Goal: Find specific page/section: Find specific page/section

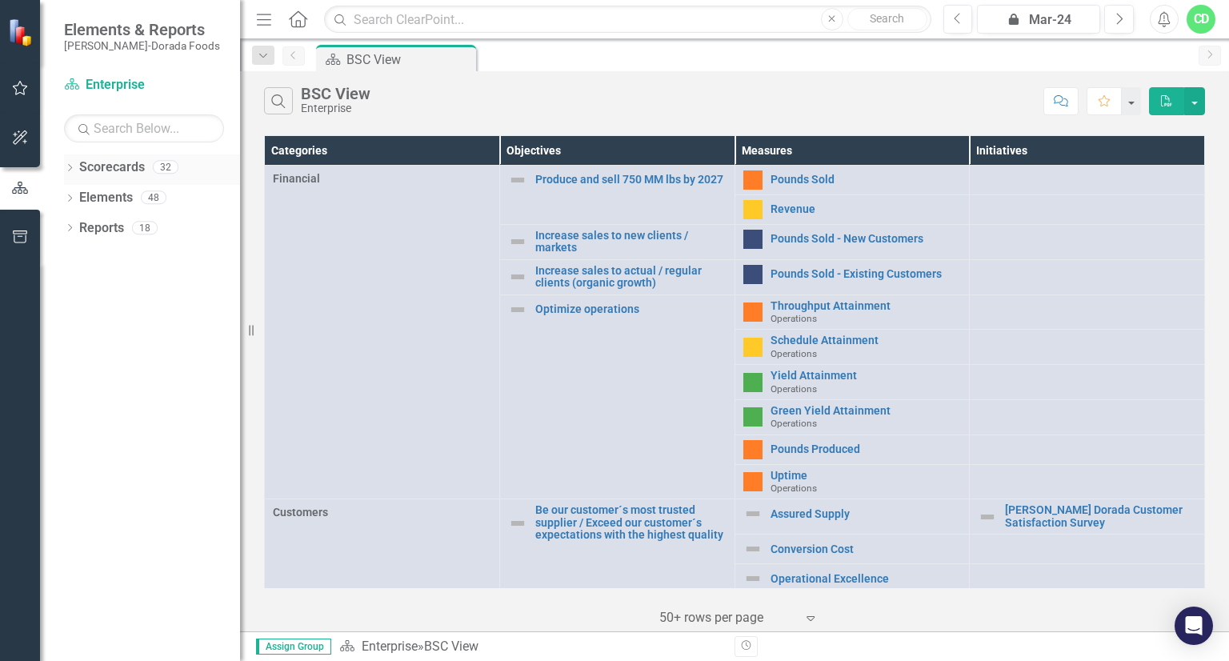
click at [70, 163] on div "Dropdown" at bounding box center [69, 169] width 11 height 14
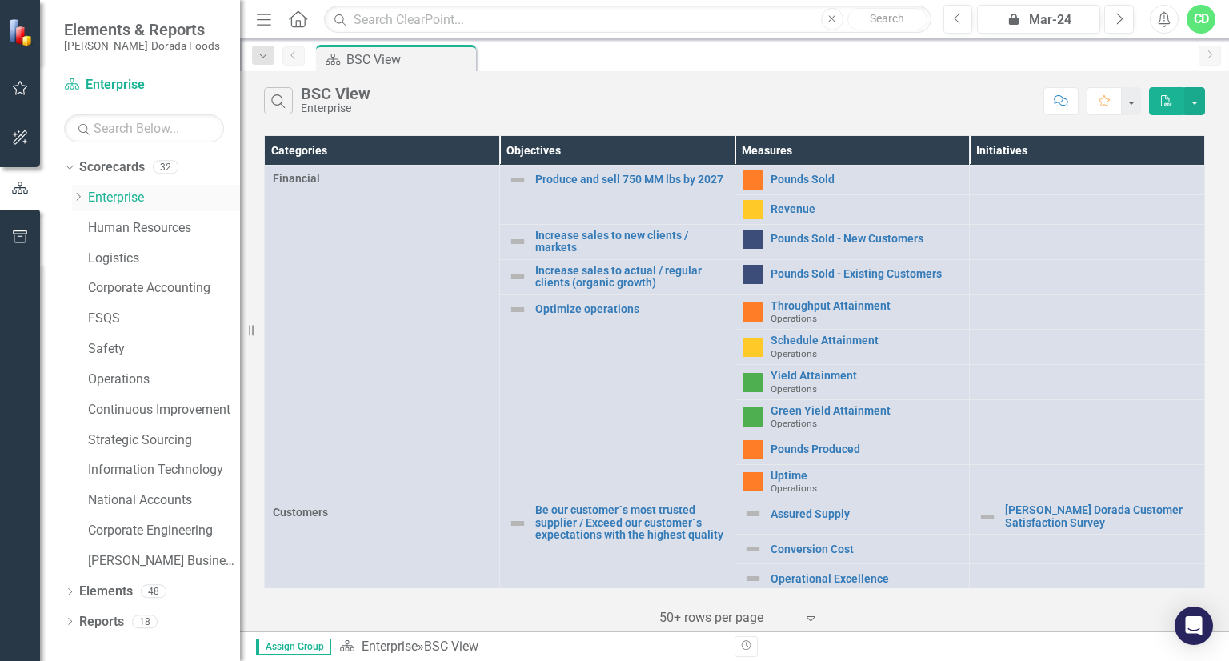
click at [79, 196] on icon "Dropdown" at bounding box center [78, 197] width 12 height 10
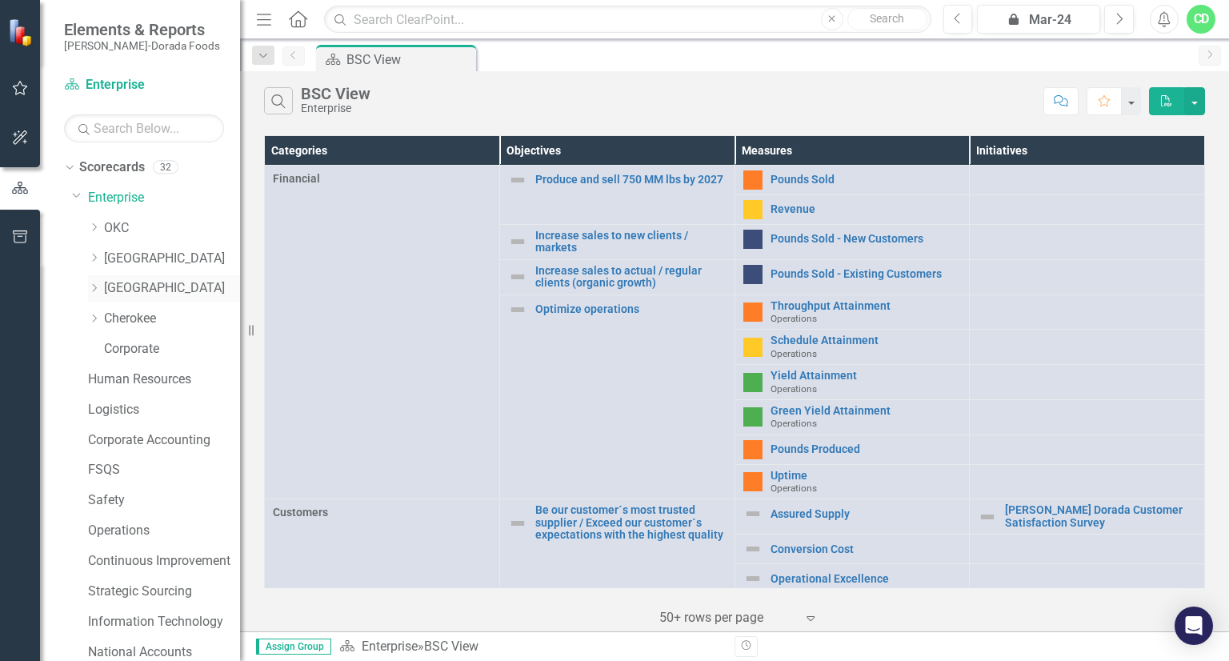
click at [116, 288] on link "[GEOGRAPHIC_DATA]" at bounding box center [172, 288] width 136 height 18
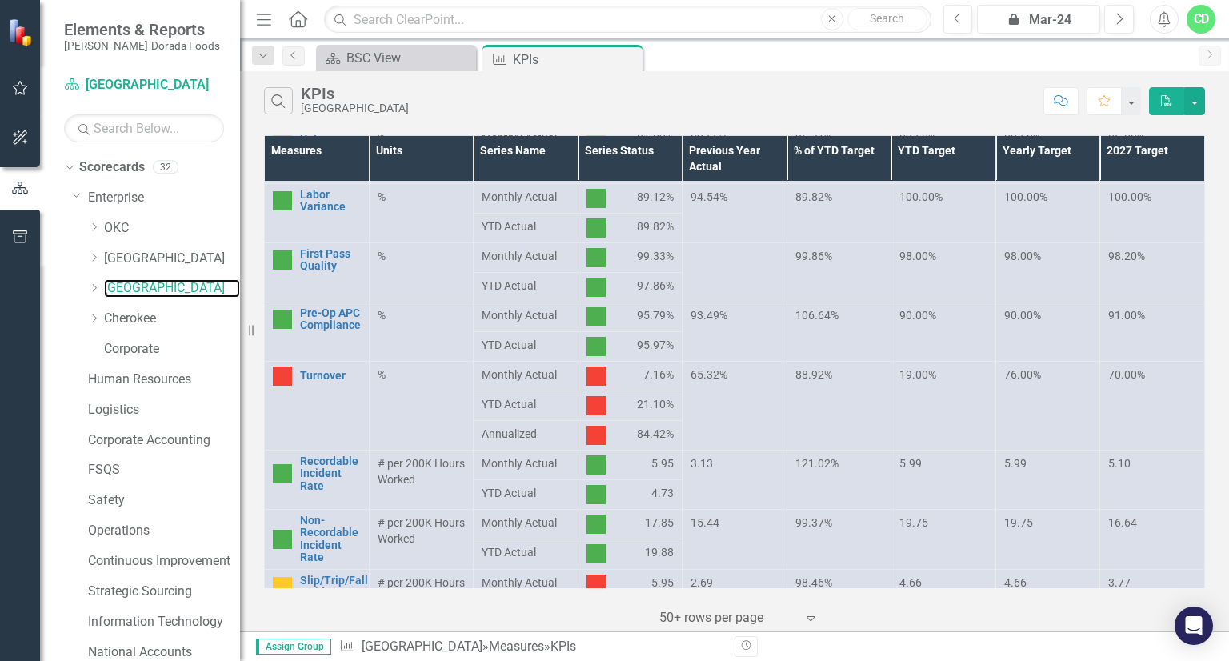
scroll to position [562, 0]
click at [1117, 26] on button "Next" at bounding box center [1120, 19] width 30 height 29
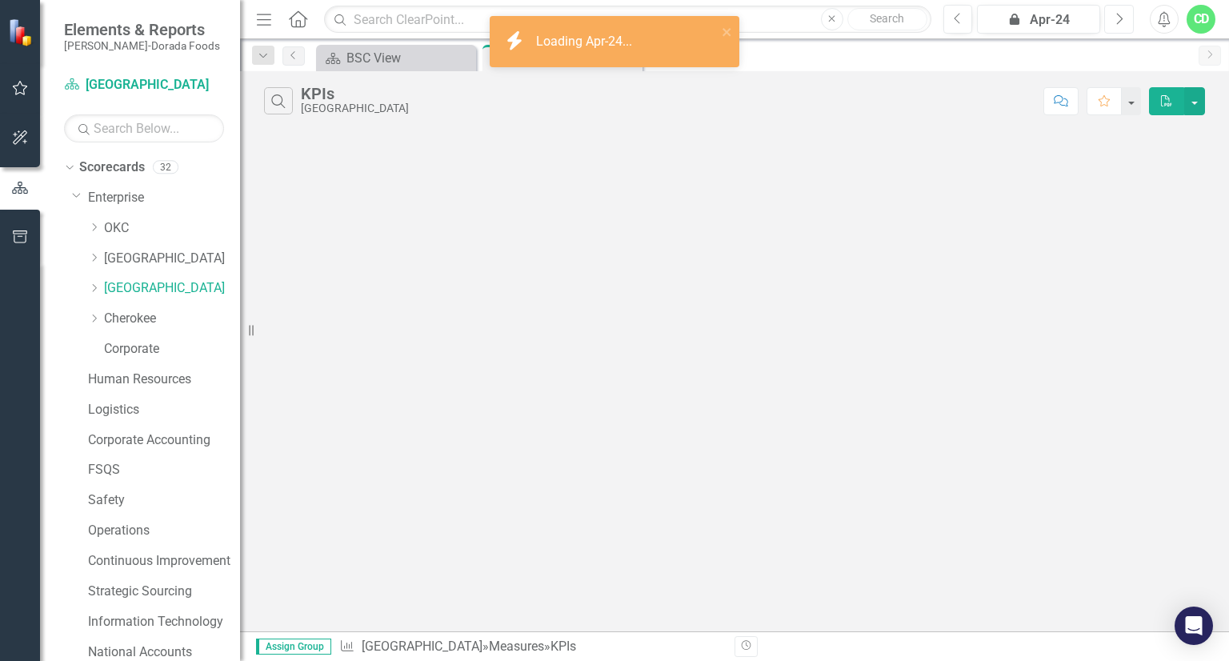
click at [1117, 26] on button "Next" at bounding box center [1120, 19] width 30 height 29
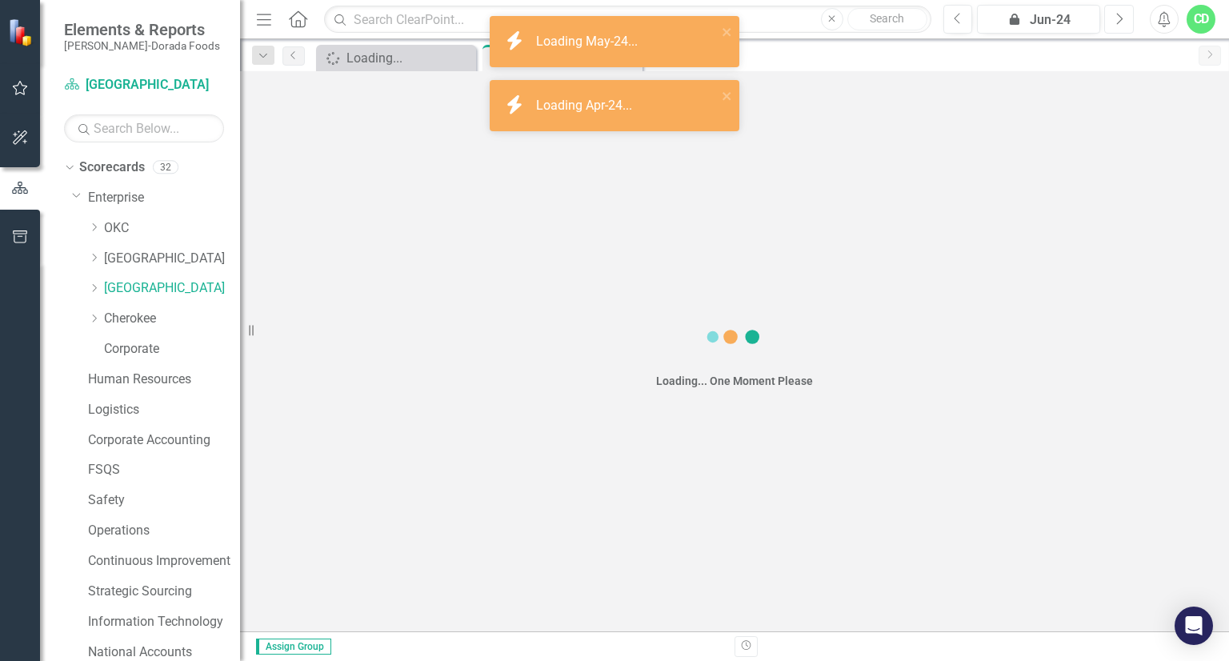
click at [1117, 26] on button "Next" at bounding box center [1120, 19] width 30 height 29
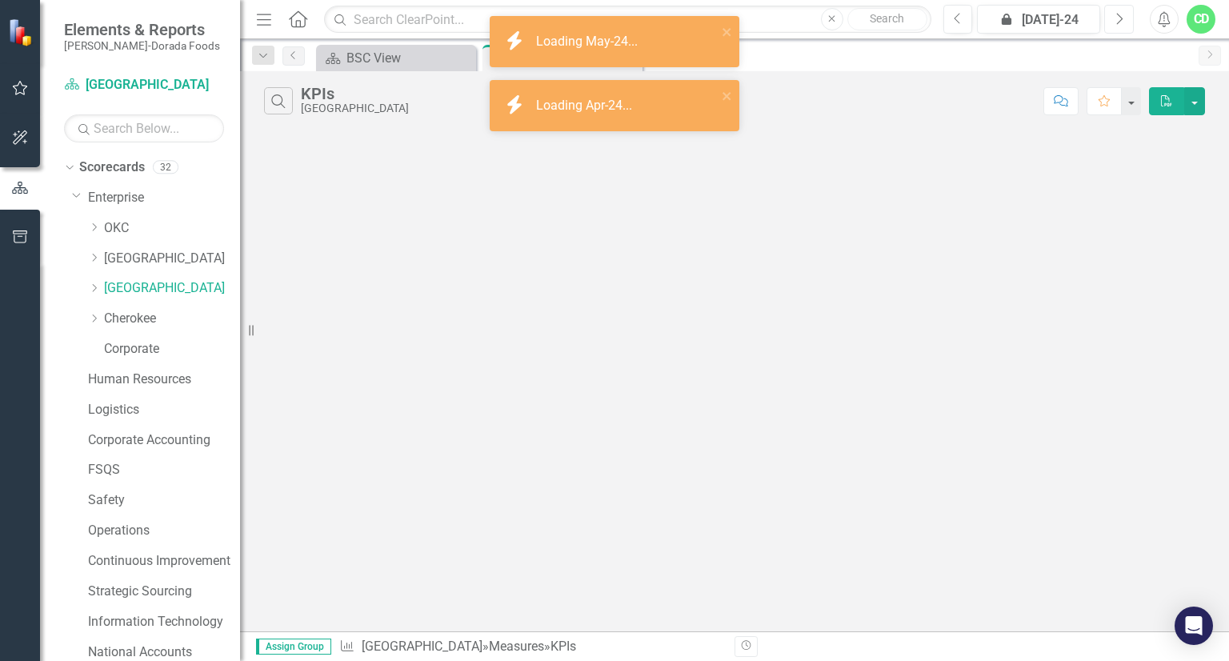
click at [1117, 26] on button "Next" at bounding box center [1120, 19] width 30 height 29
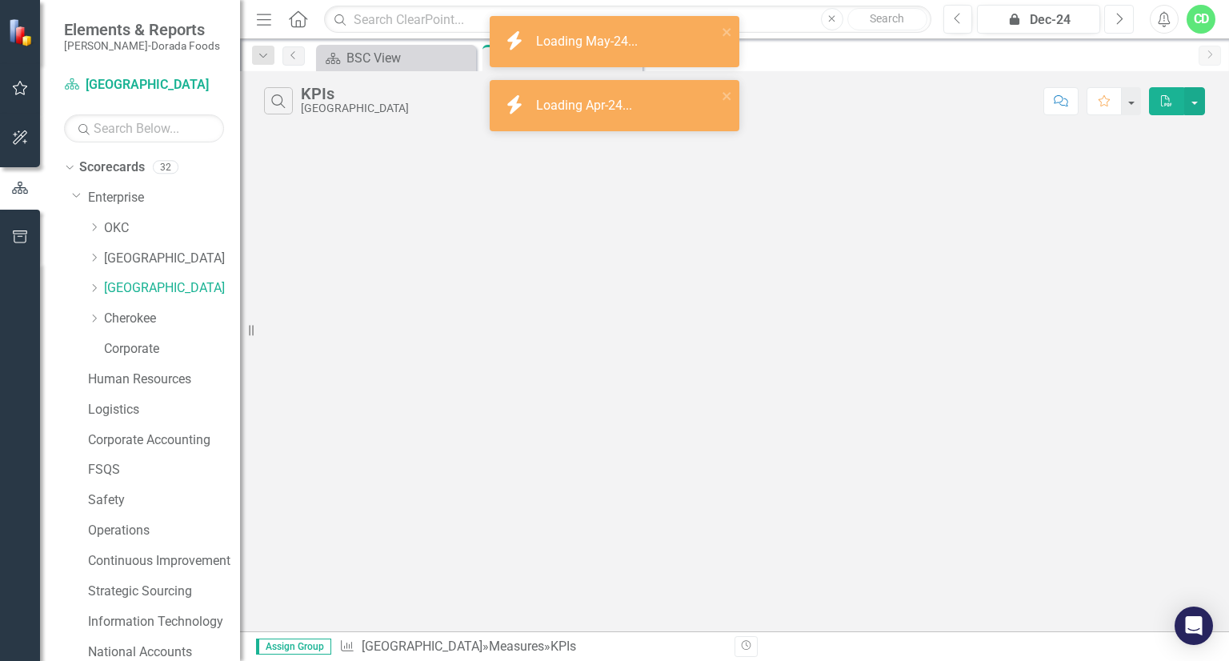
click at [1117, 26] on button "Next" at bounding box center [1120, 19] width 30 height 29
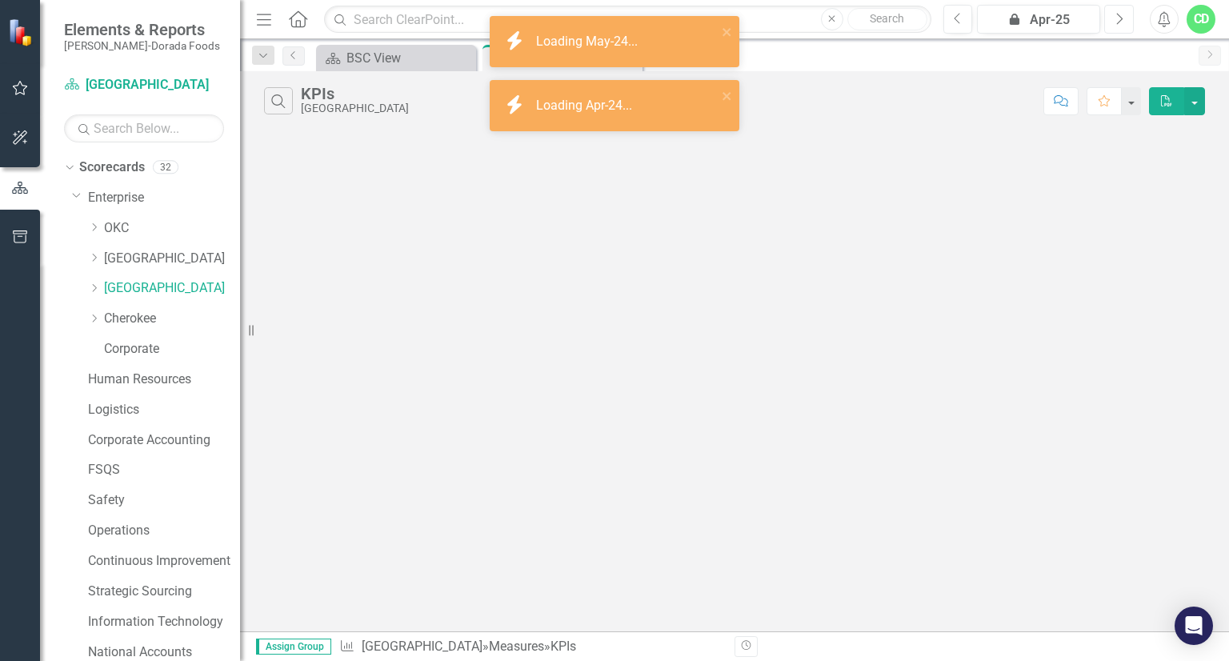
click at [1117, 26] on button "Next" at bounding box center [1120, 19] width 30 height 29
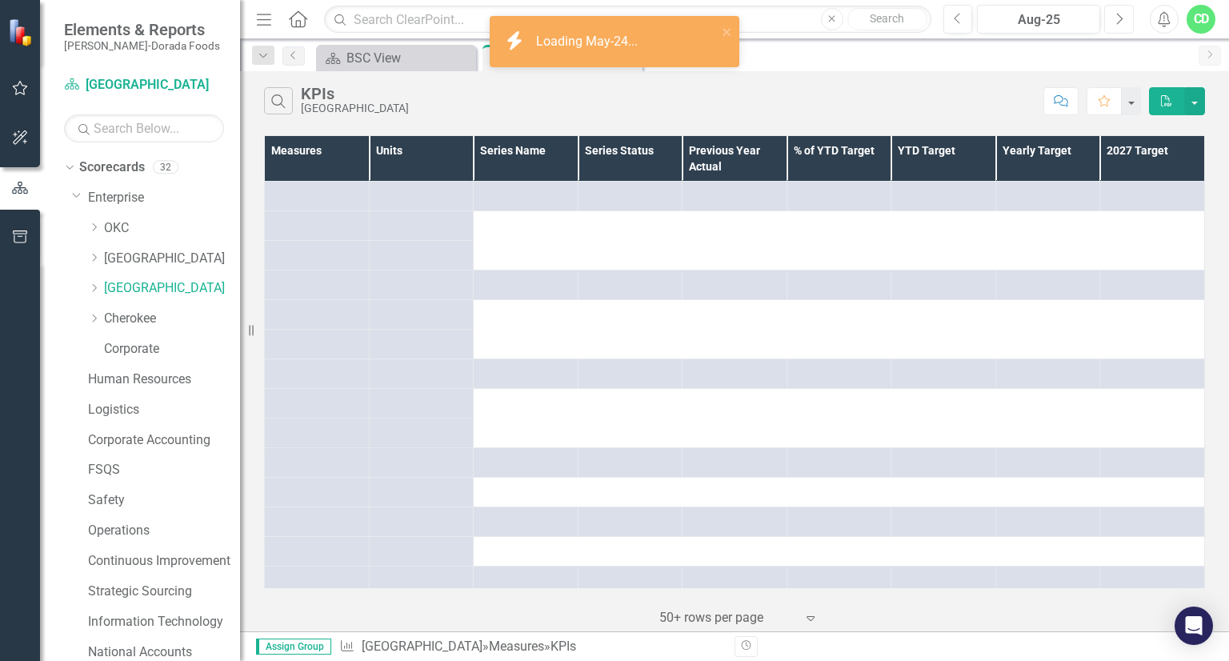
click at [1117, 26] on button "Next" at bounding box center [1120, 19] width 30 height 29
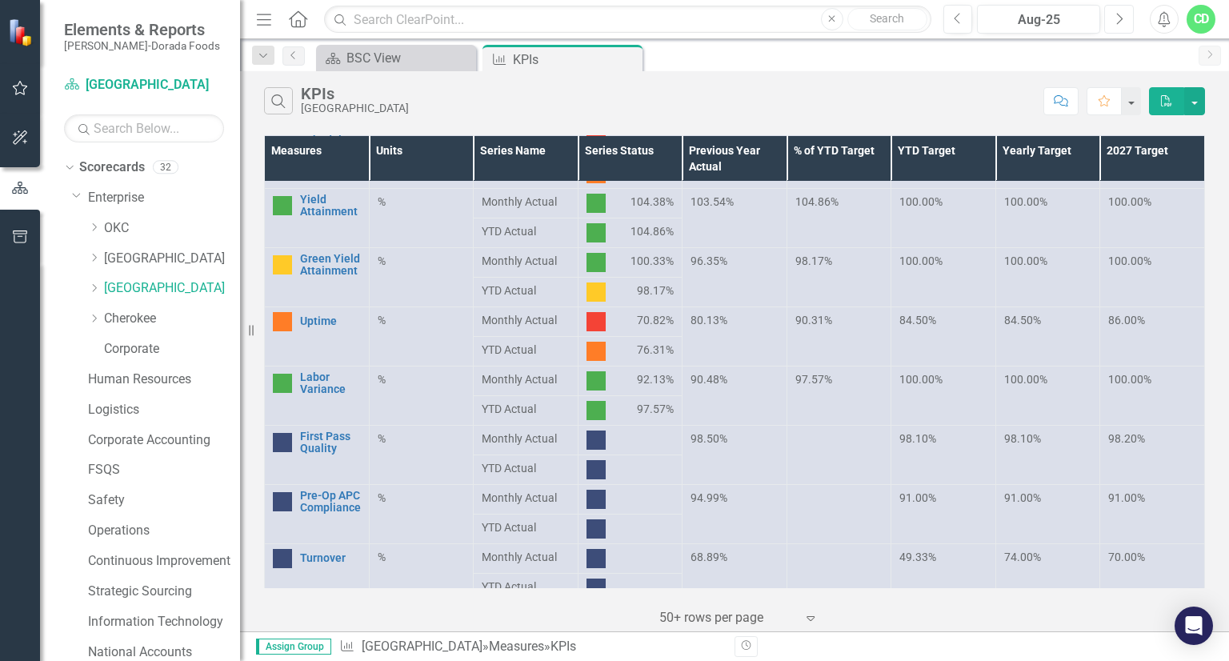
scroll to position [399, 0]
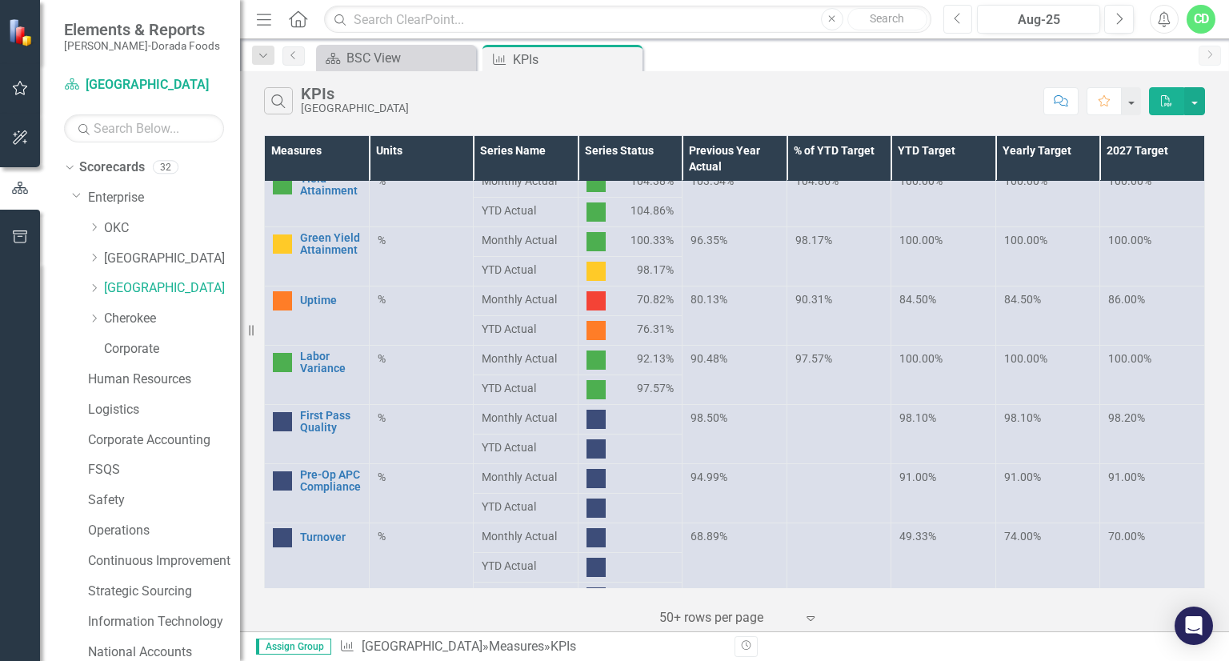
click at [964, 23] on button "Previous" at bounding box center [959, 19] width 30 height 29
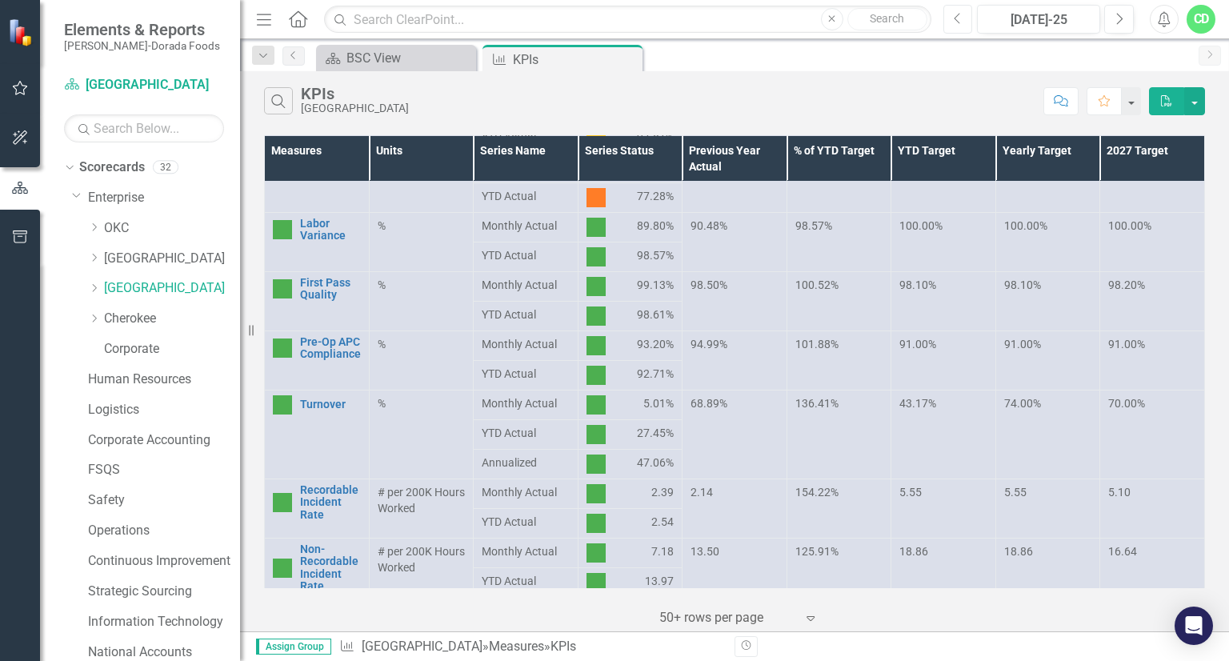
scroll to position [531, 0]
click at [1108, 26] on button "Next" at bounding box center [1120, 19] width 30 height 29
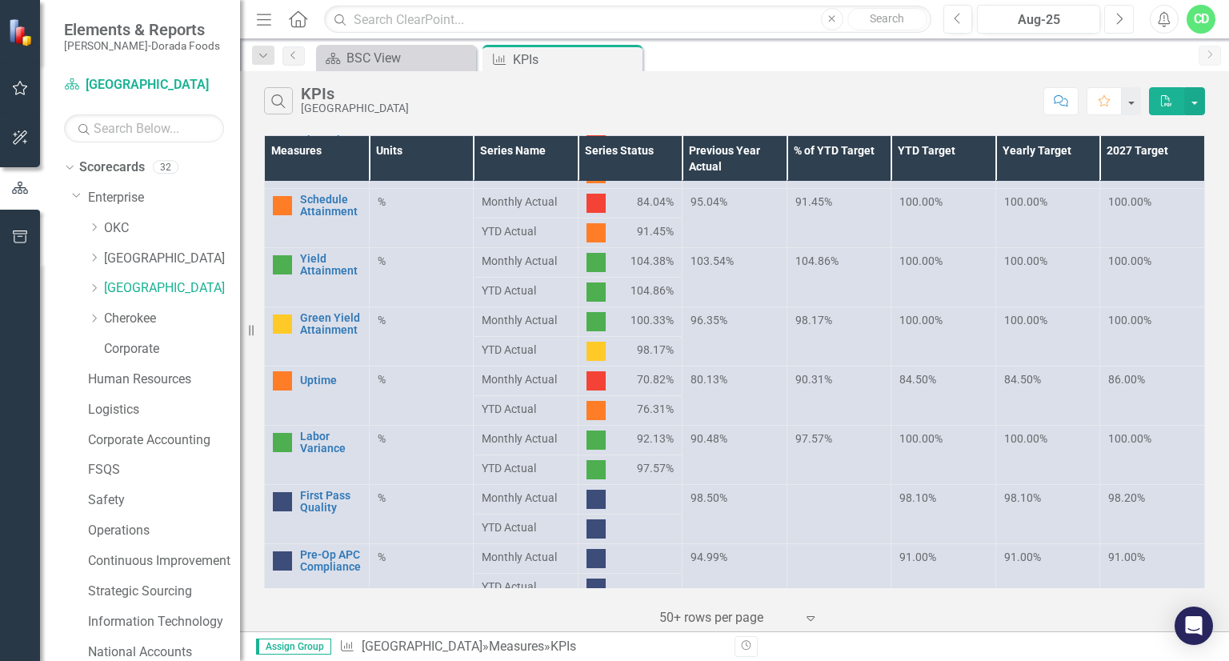
scroll to position [326, 0]
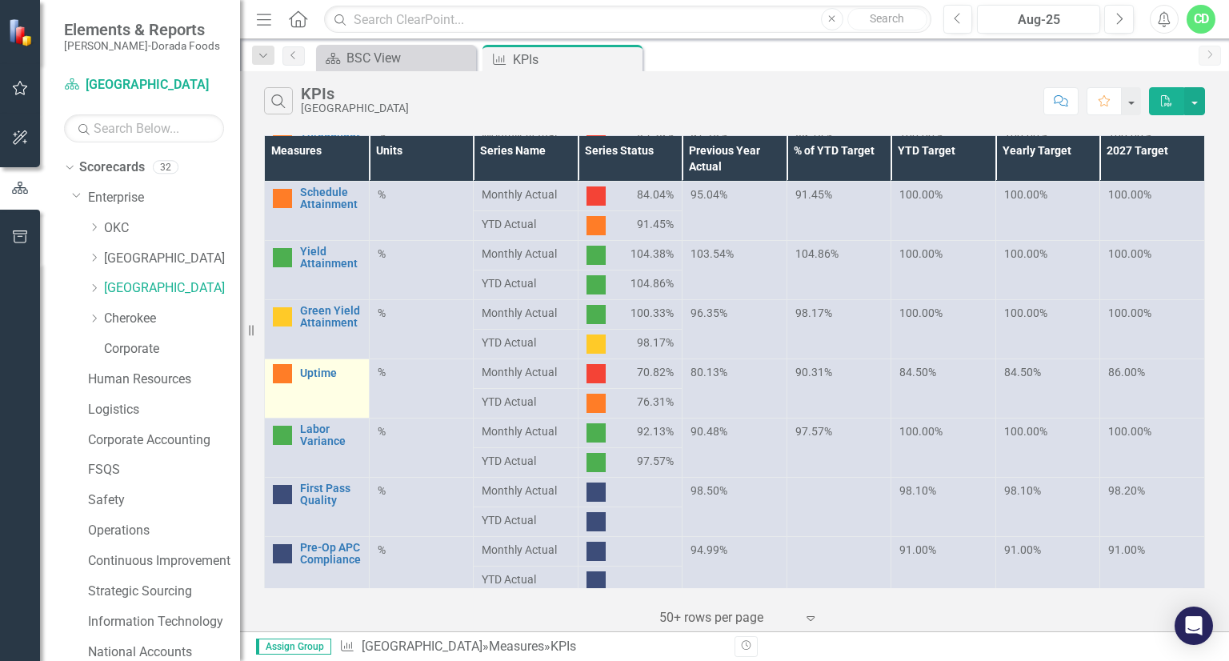
click at [301, 384] on td "Uptime Link Open Element" at bounding box center [317, 388] width 105 height 59
click at [288, 379] on img at bounding box center [282, 373] width 19 height 19
click at [330, 379] on link "Uptime" at bounding box center [330, 373] width 61 height 12
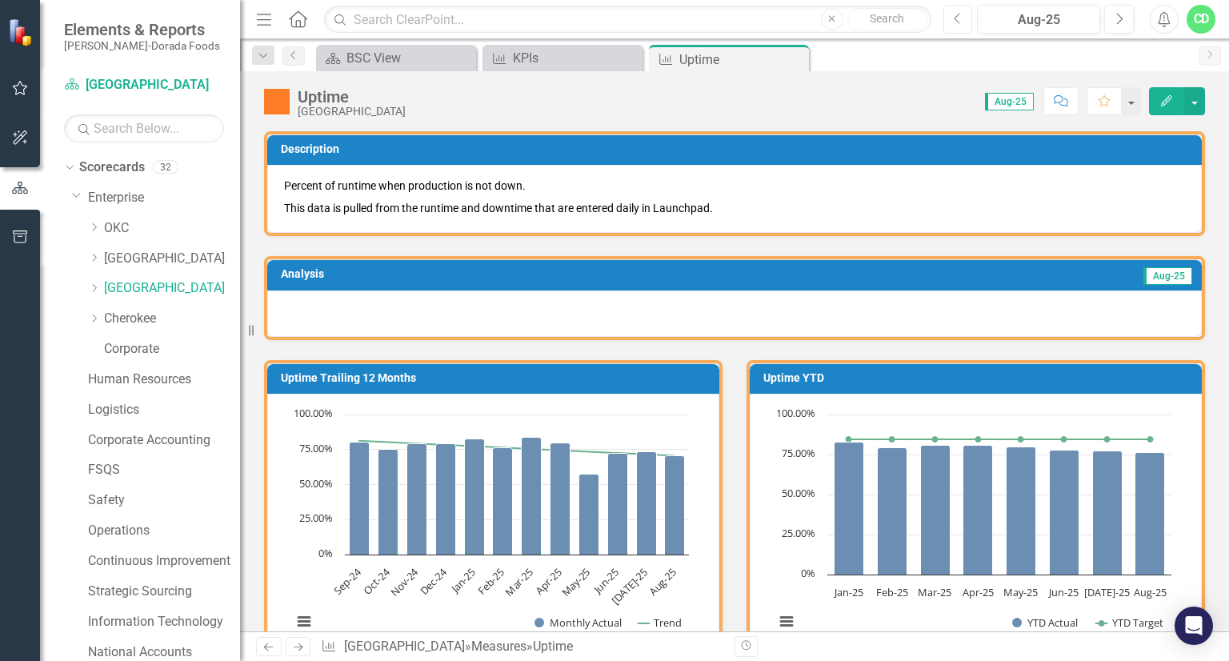
click at [964, 17] on button "Previous" at bounding box center [959, 19] width 30 height 29
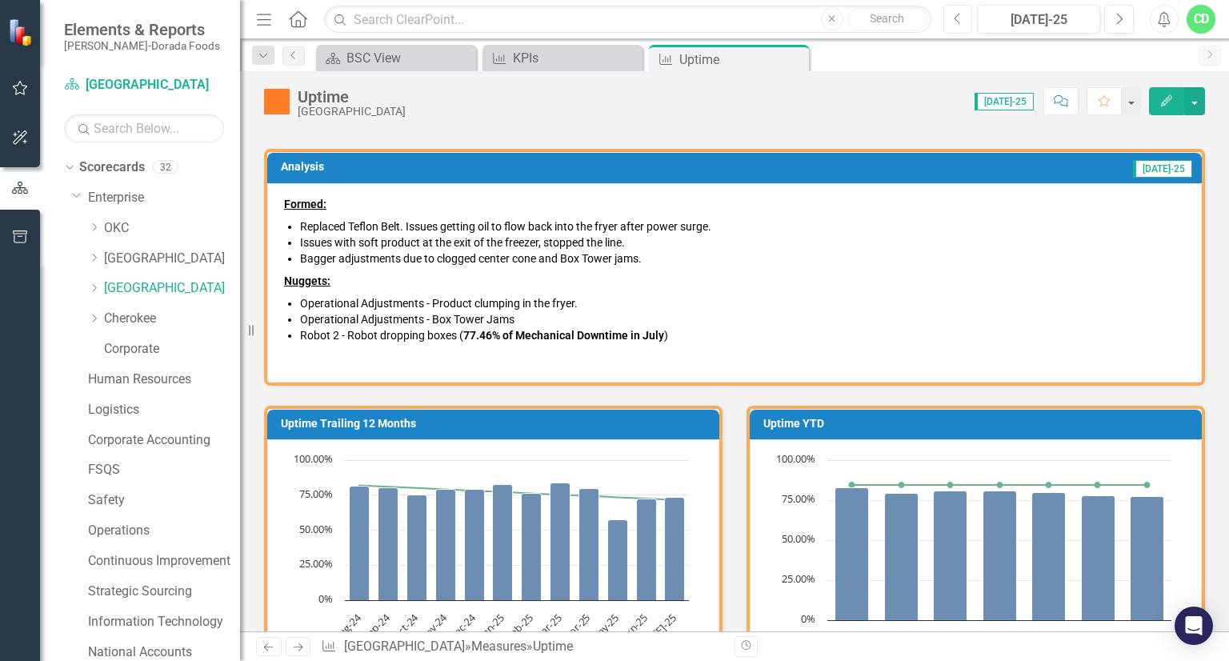
scroll to position [112, 0]
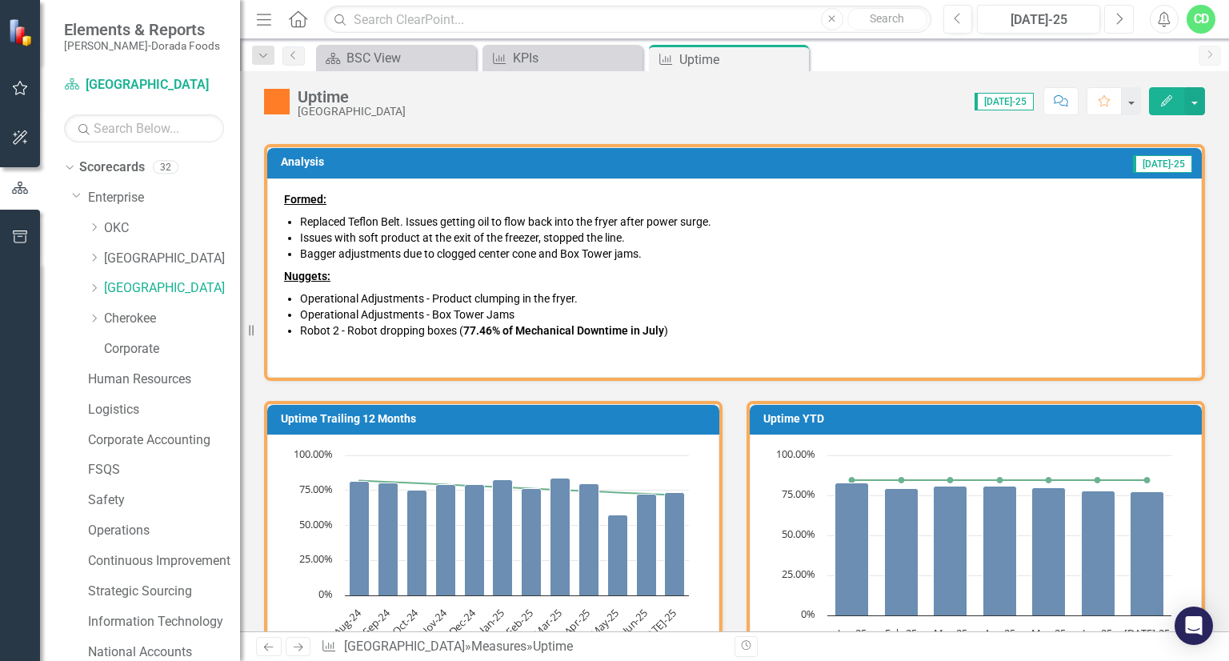
click at [1117, 25] on icon "Next" at bounding box center [1119, 19] width 9 height 14
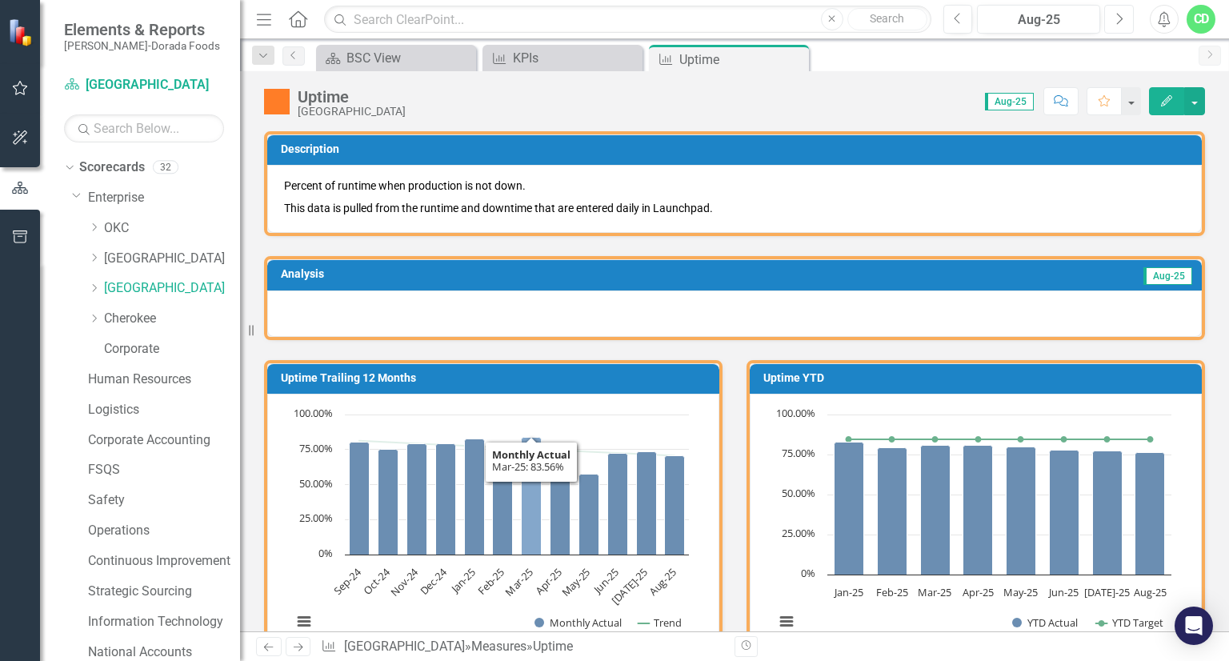
click at [531, 460] on icon "Mar-25, 83.55633454. Monthly Actual." at bounding box center [532, 497] width 20 height 118
drag, startPoint x: 531, startPoint y: 460, endPoint x: 529, endPoint y: 501, distance: 40.9
click at [529, 501] on icon "Mar-25, 83.55633454. Monthly Actual." at bounding box center [532, 497] width 20 height 118
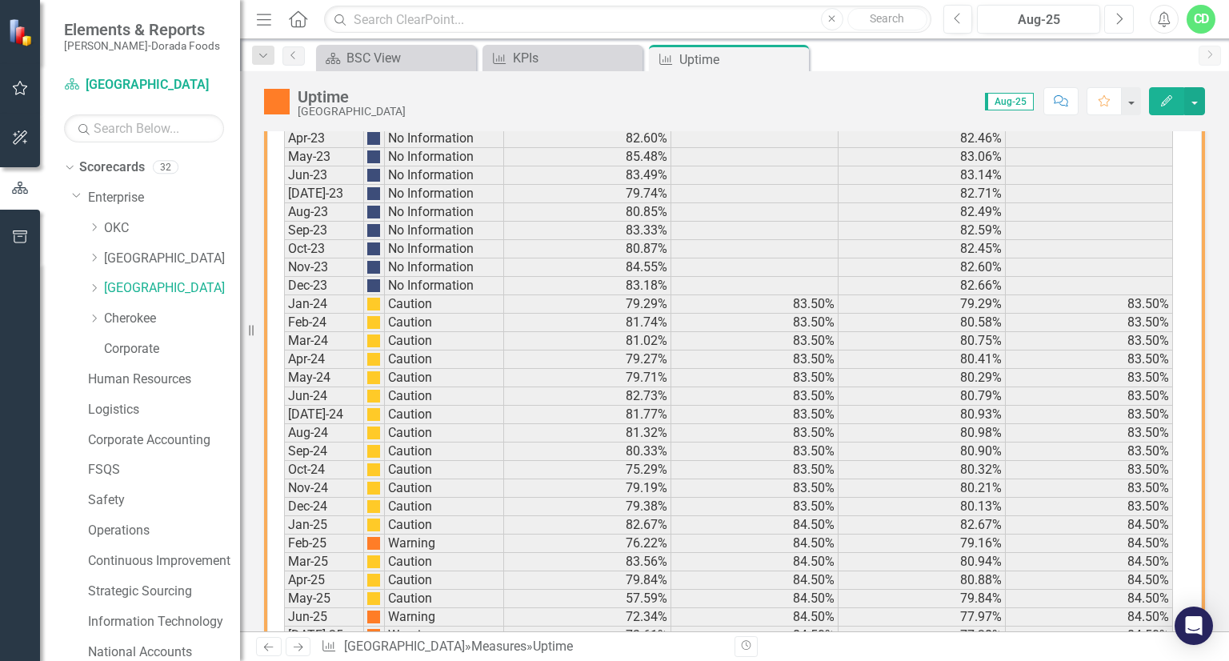
scroll to position [1120, 0]
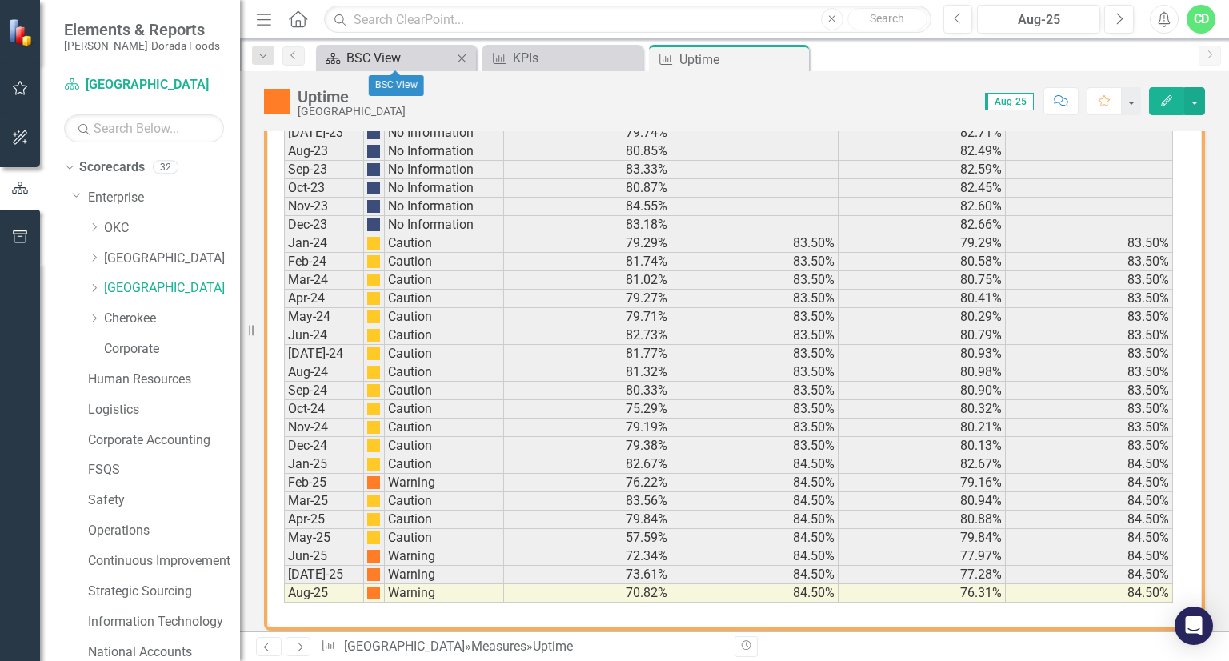
click at [353, 55] on div "BSC View" at bounding box center [400, 58] width 106 height 20
